Goal: Task Accomplishment & Management: Use online tool/utility

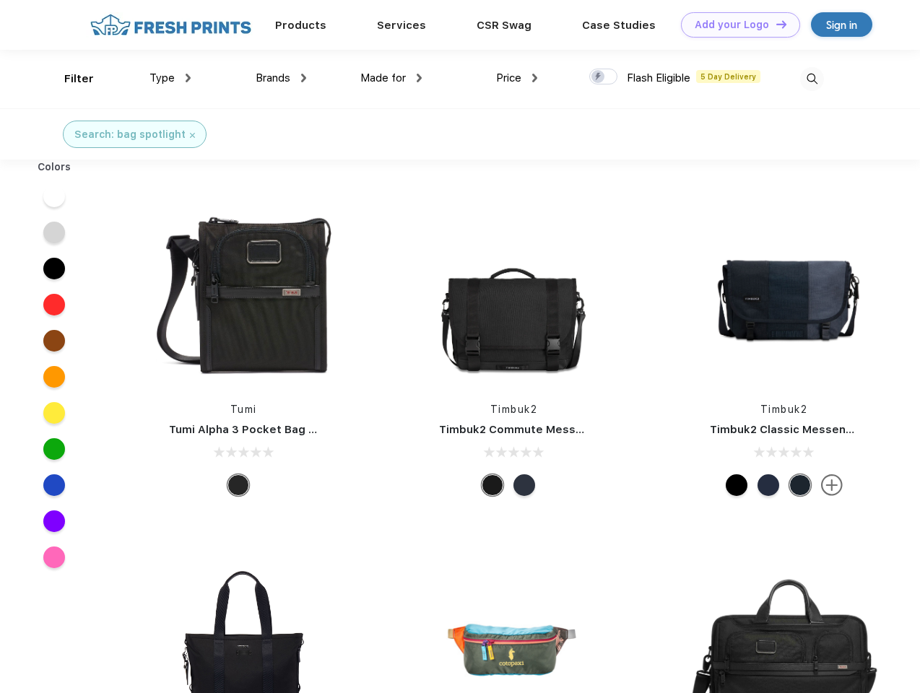
click at [735, 25] on link "Add your Logo Design Tool" at bounding box center [740, 24] width 119 height 25
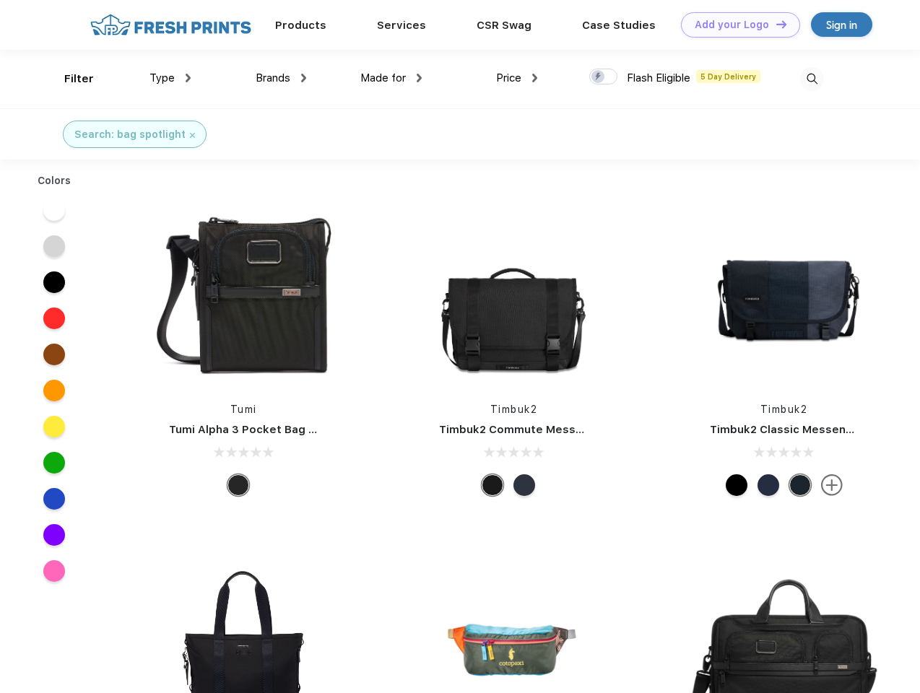
click at [0, 0] on div "Design Tool" at bounding box center [0, 0] width 0 height 0
click at [775, 24] on link "Add your Logo Design Tool" at bounding box center [740, 24] width 119 height 25
click at [69, 79] on div "Filter" at bounding box center [79, 79] width 30 height 17
click at [170, 78] on span "Type" at bounding box center [161, 77] width 25 height 13
click at [281, 78] on span "Brands" at bounding box center [273, 77] width 35 height 13
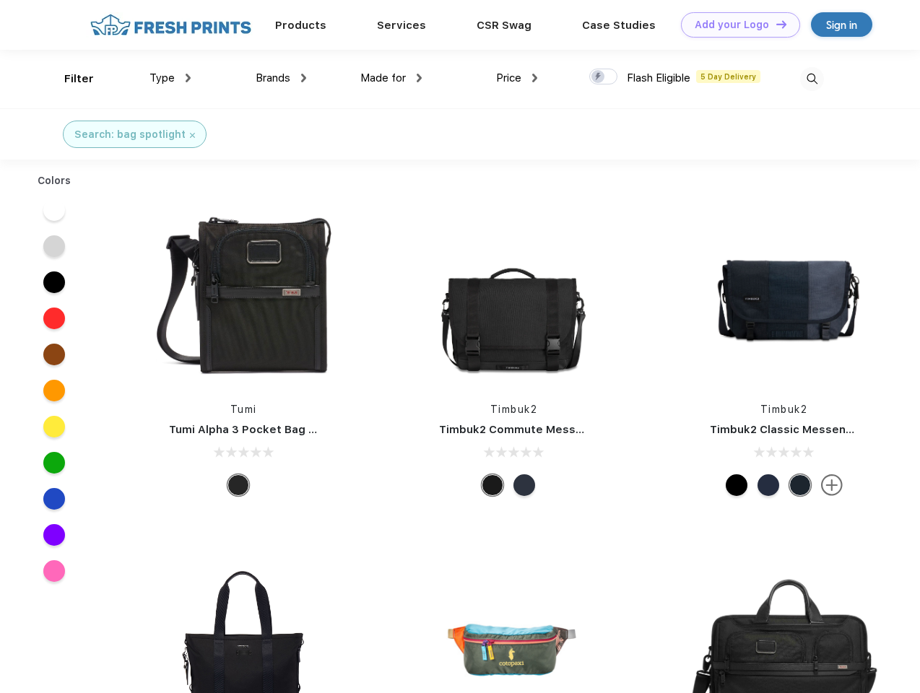
click at [391, 78] on span "Made for" at bounding box center [382, 77] width 45 height 13
click at [517, 78] on span "Price" at bounding box center [508, 77] width 25 height 13
click at [604, 77] on div at bounding box center [603, 77] width 28 height 16
click at [599, 77] on input "checkbox" at bounding box center [593, 72] width 9 height 9
click at [812, 79] on img at bounding box center [812, 79] width 24 height 24
